Goal: Information Seeking & Learning: Learn about a topic

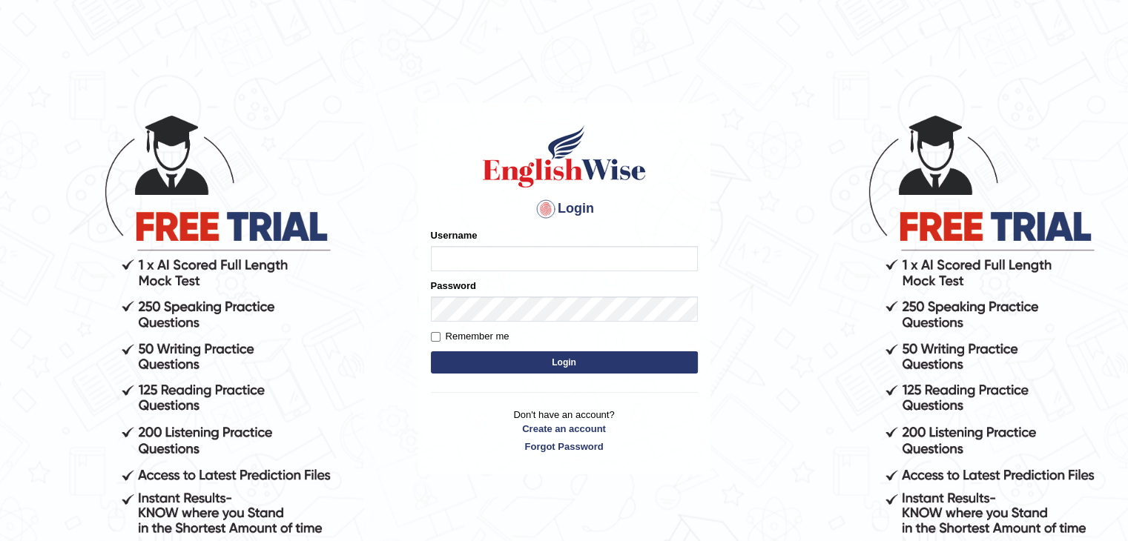
type input "sumandeep_parramatta"
click at [525, 362] on button "Login" at bounding box center [564, 363] width 267 height 22
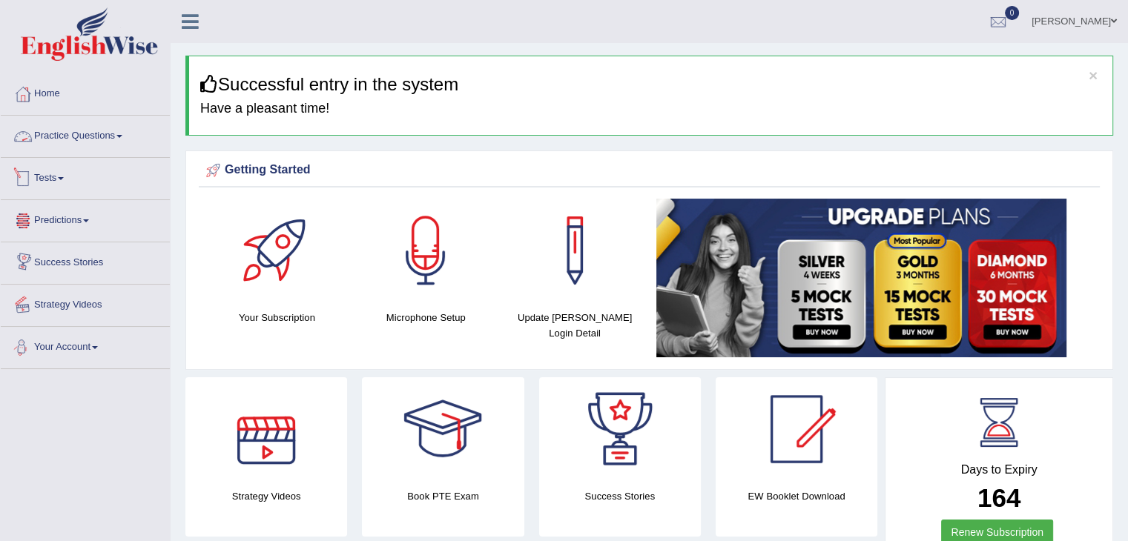
click at [78, 130] on link "Practice Questions" at bounding box center [85, 134] width 169 height 37
